Goal: Task Accomplishment & Management: Manage account settings

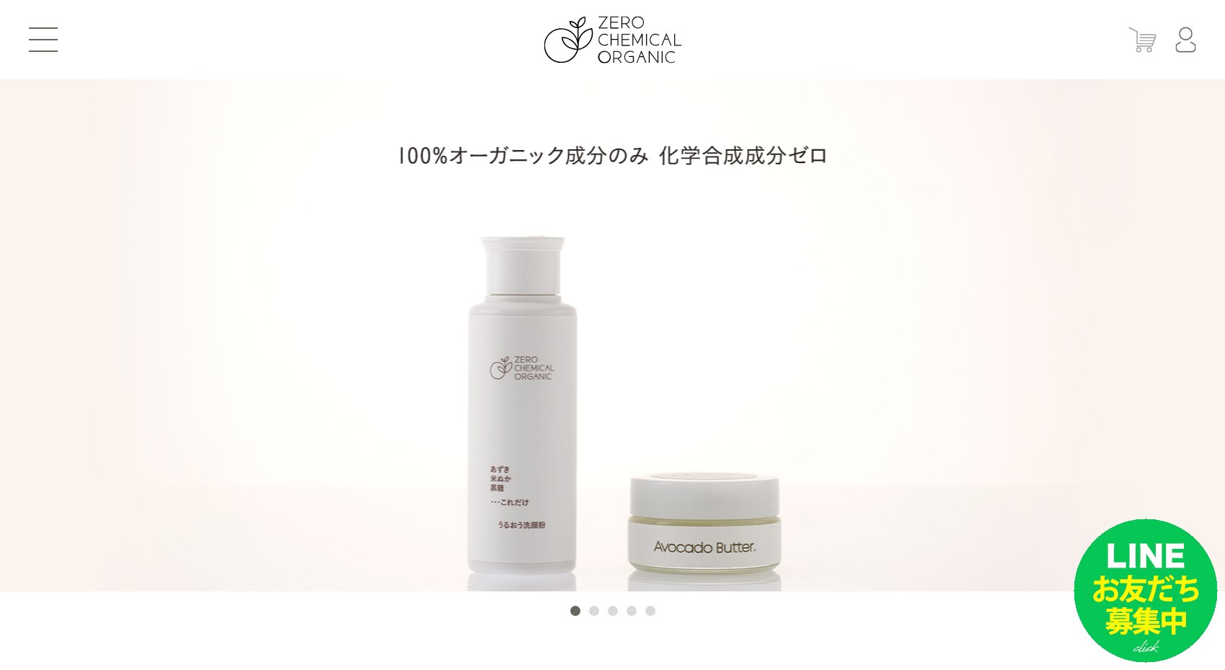
click at [1149, 39] on img at bounding box center [1143, 39] width 28 height 25
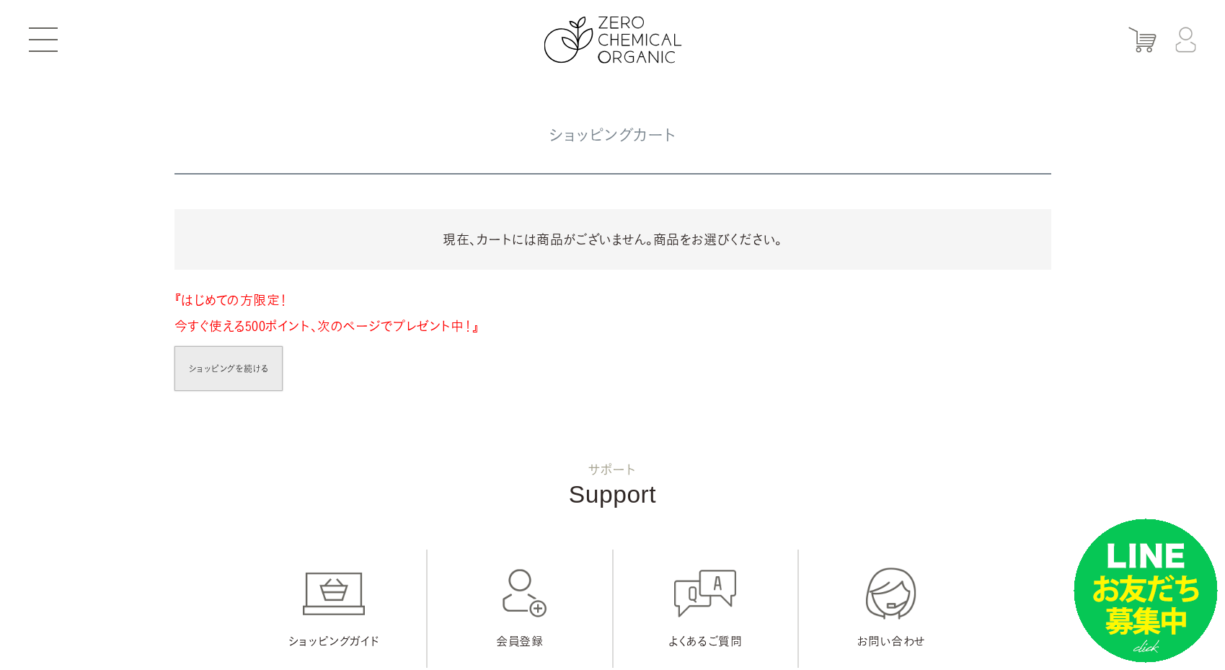
click at [1181, 40] on img at bounding box center [1186, 39] width 21 height 25
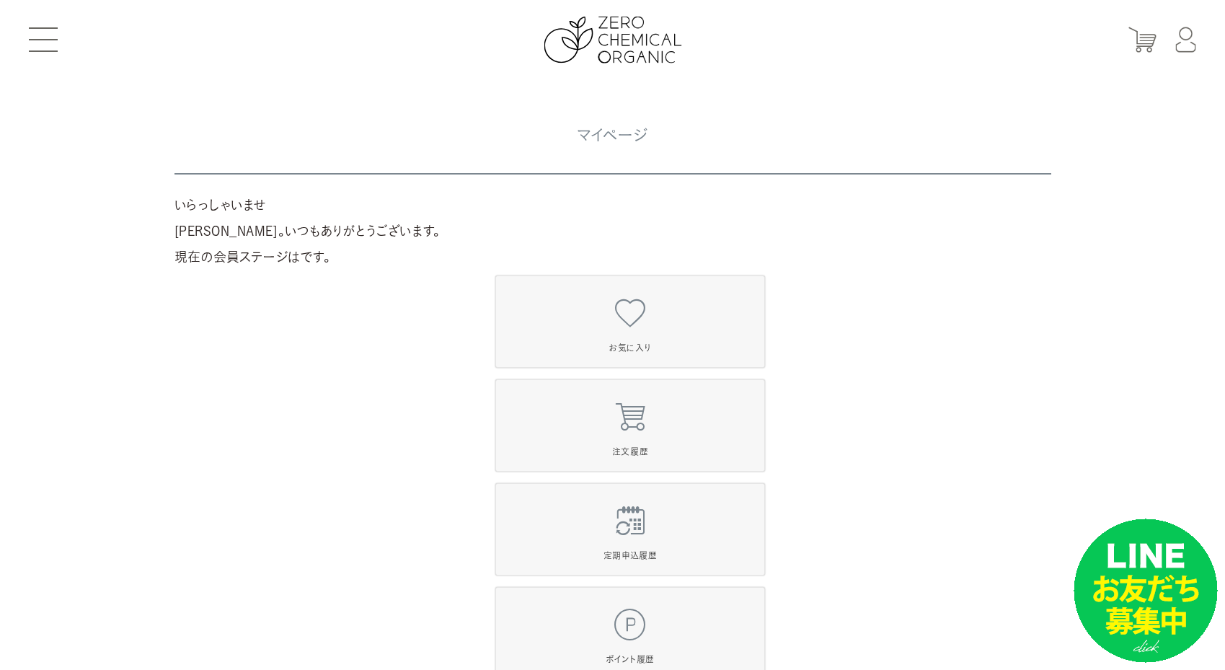
drag, startPoint x: 1001, startPoint y: 330, endPoint x: 999, endPoint y: 318, distance: 11.7
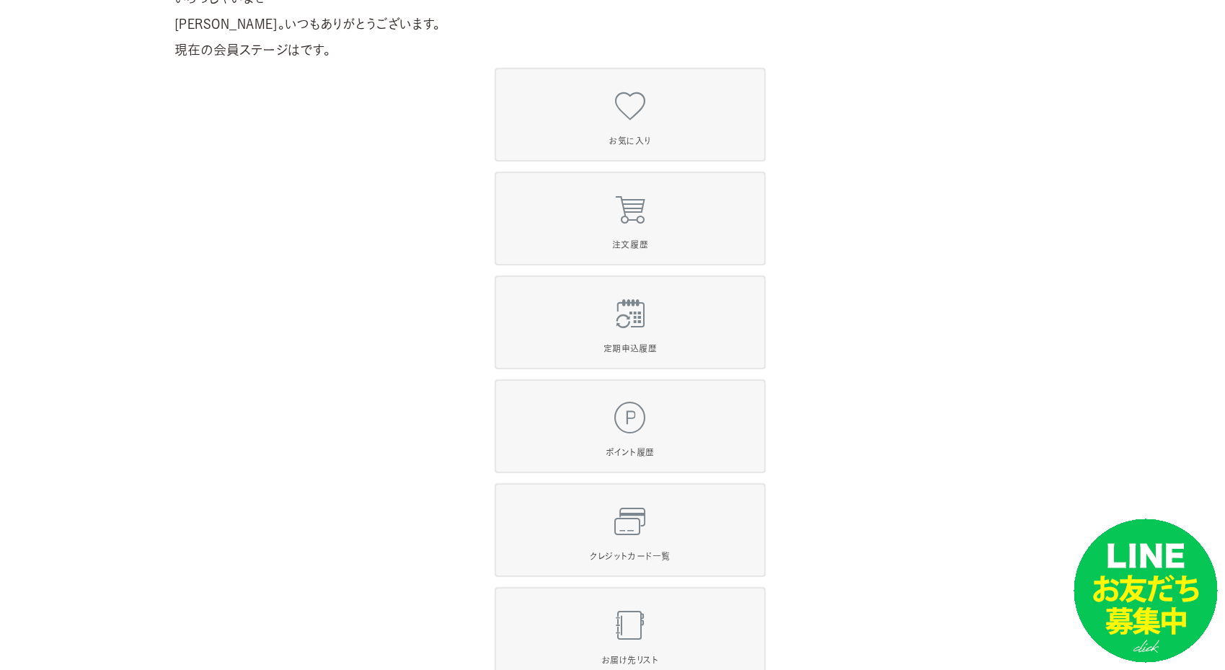
scroll to position [216, 0]
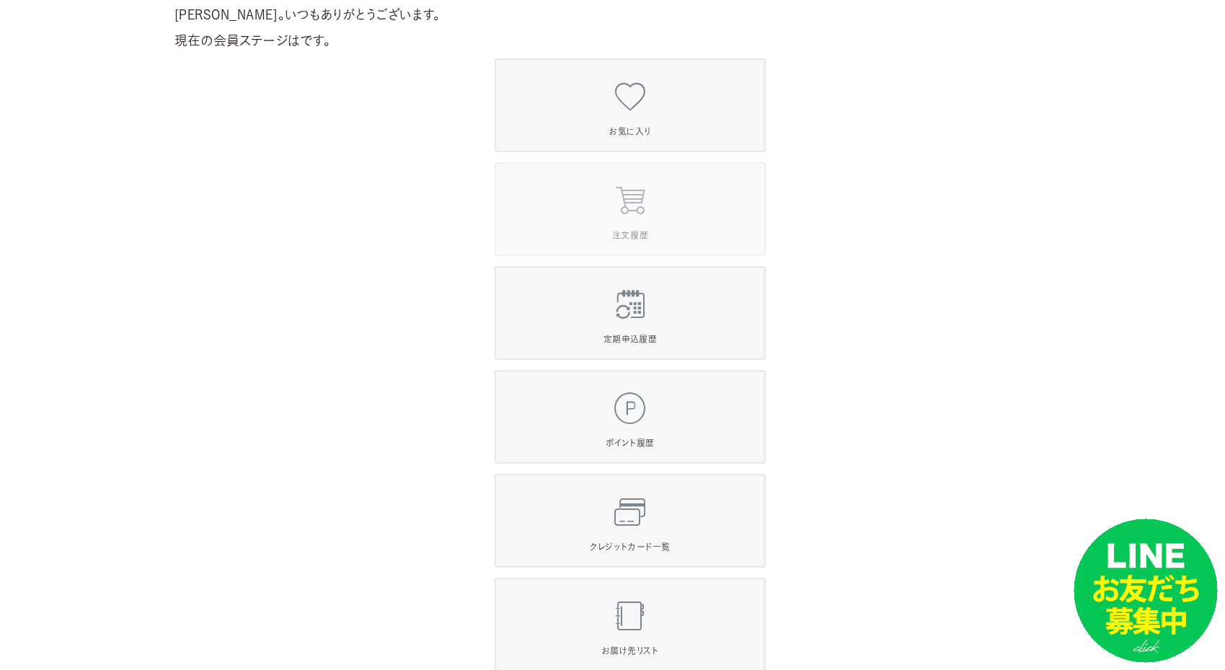
click at [599, 234] on span "注文履歴" at bounding box center [630, 209] width 268 height 69
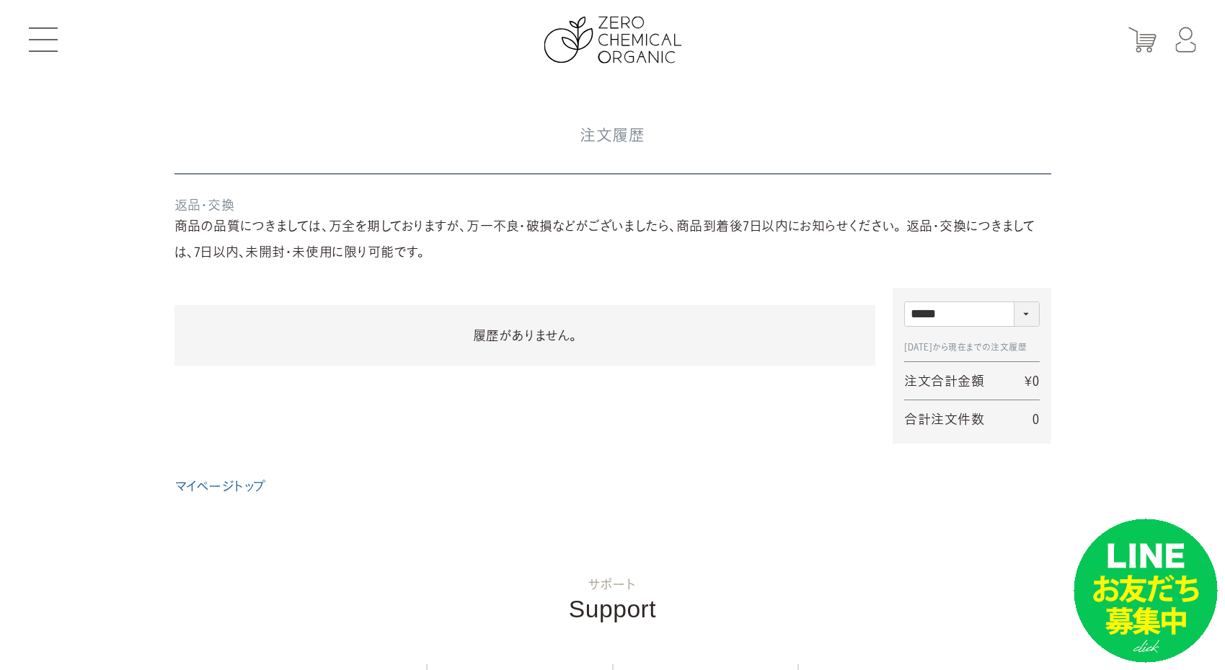
click at [41, 43] on button at bounding box center [43, 39] width 29 height 25
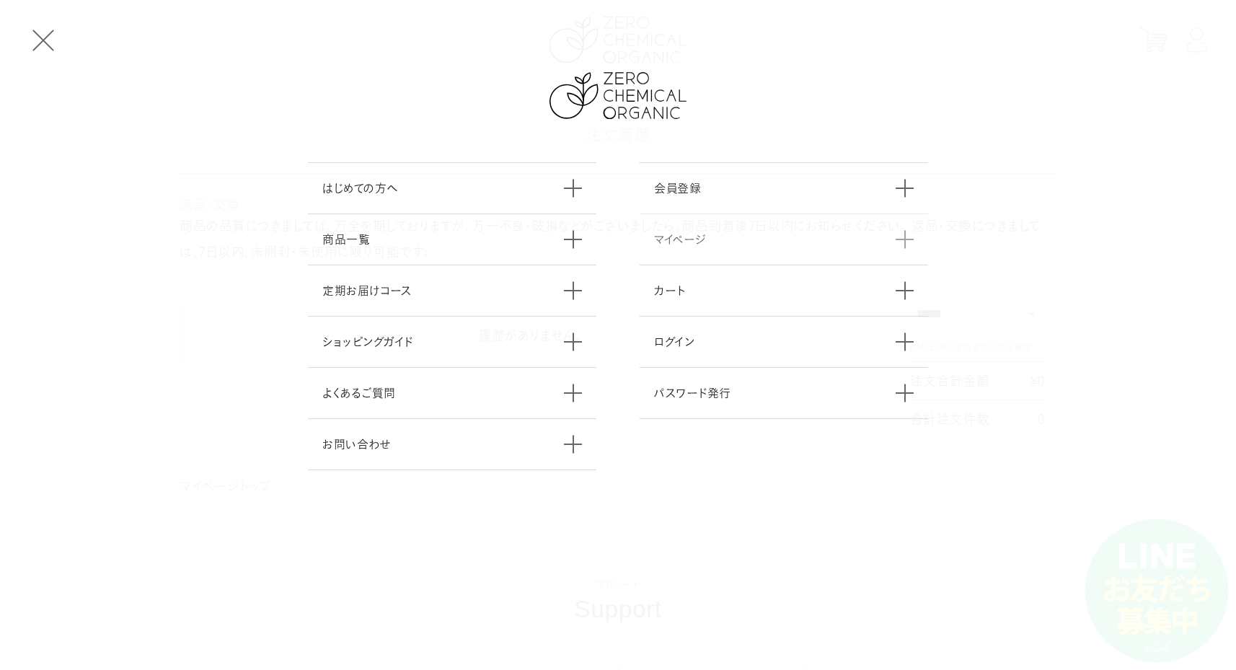
click at [674, 247] on link "マイページ" at bounding box center [784, 238] width 289 height 51
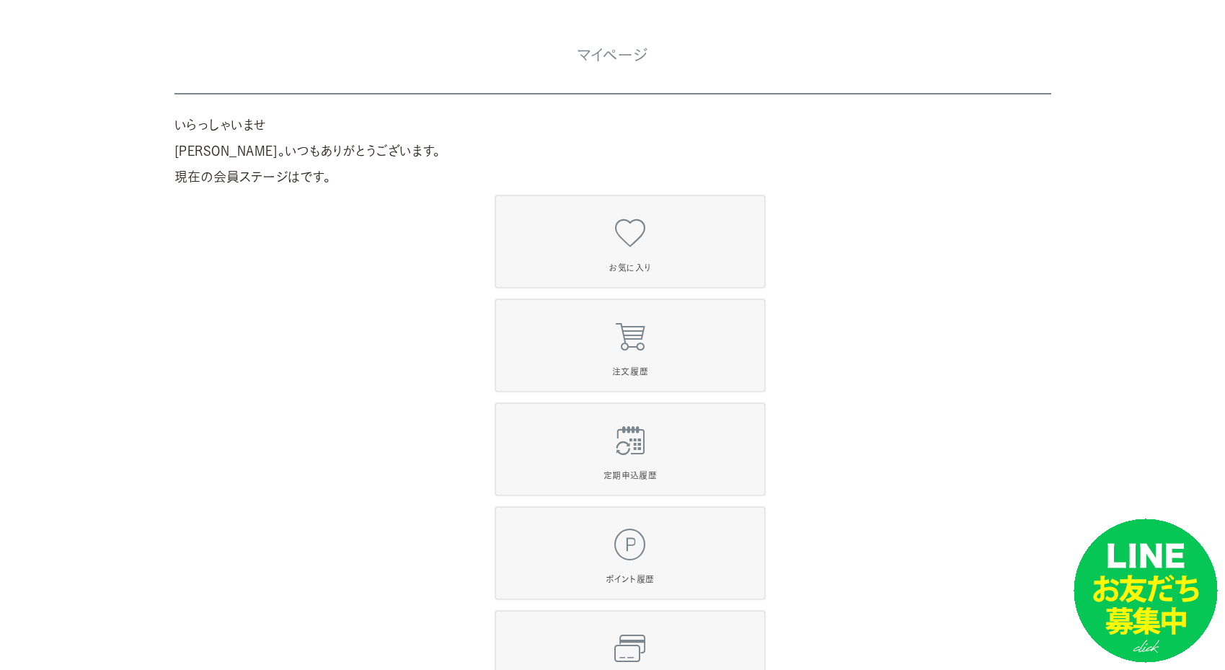
scroll to position [216, 0]
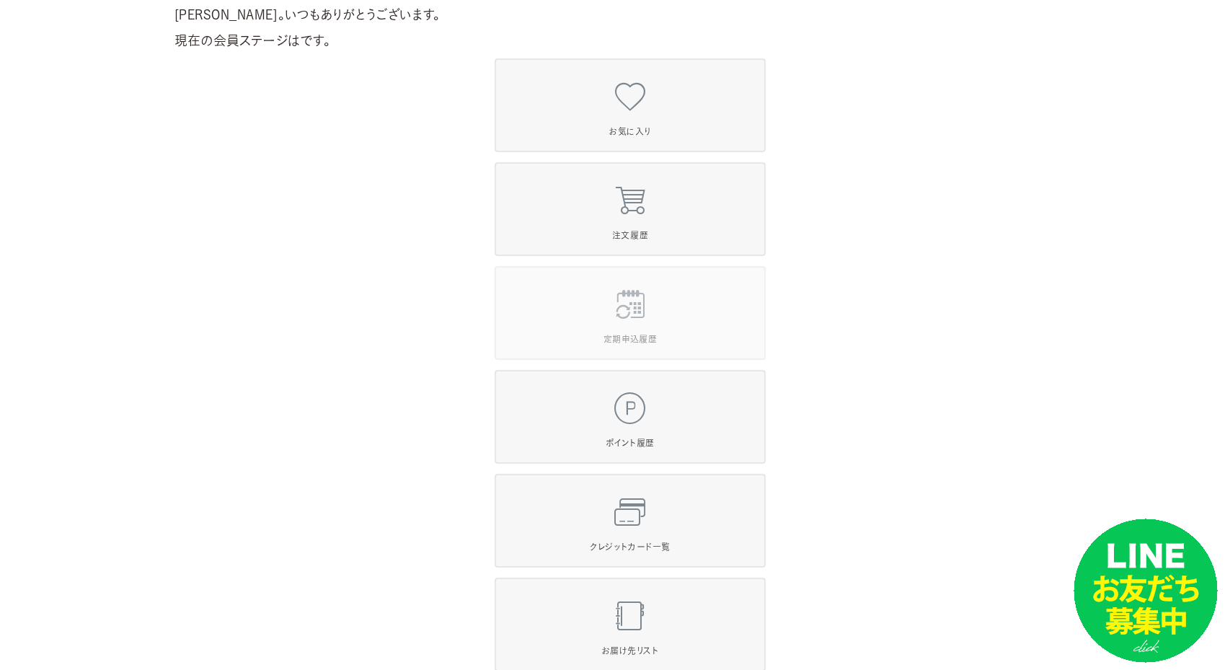
click at [643, 326] on span "定期申込履歴" at bounding box center [630, 312] width 268 height 69
